Goal: Task Accomplishment & Management: Manage account settings

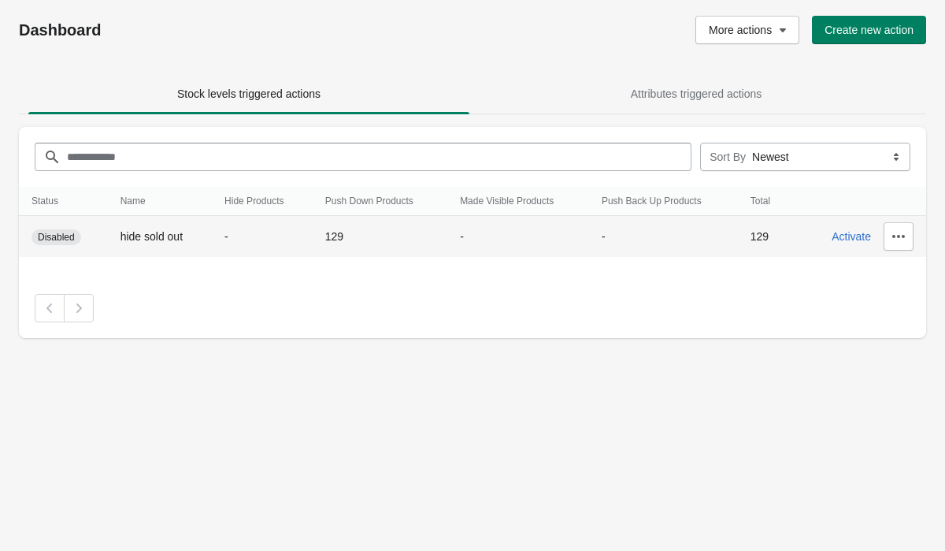
click at [213, 242] on td "-" at bounding box center [262, 237] width 101 height 42
click at [895, 234] on icon "button" at bounding box center [899, 236] width 16 height 16
click at [867, 306] on span "Edit" at bounding box center [888, 310] width 71 height 16
click at [848, 232] on span "Activate" at bounding box center [851, 236] width 39 height 13
click at [851, 232] on span "Deactivate" at bounding box center [845, 236] width 52 height 13
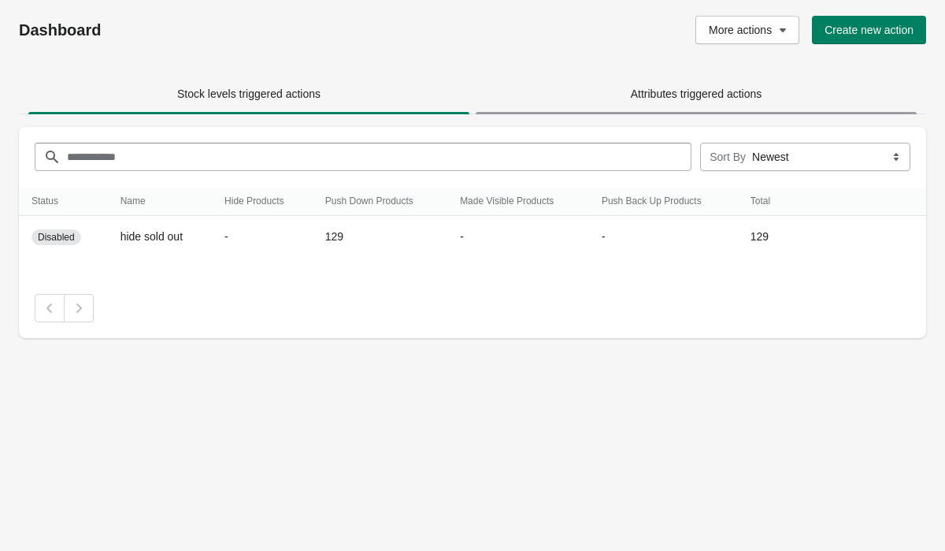
click at [700, 106] on span "Attributes triggered actions" at bounding box center [696, 94] width 441 height 28
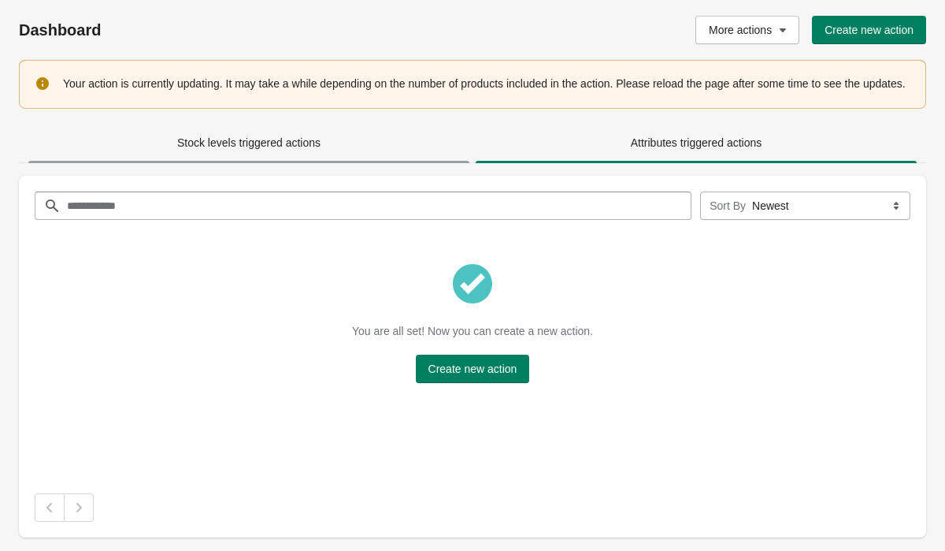
click at [340, 156] on span "Stock levels triggered actions" at bounding box center [248, 142] width 441 height 28
